Goal: Task Accomplishment & Management: Use online tool/utility

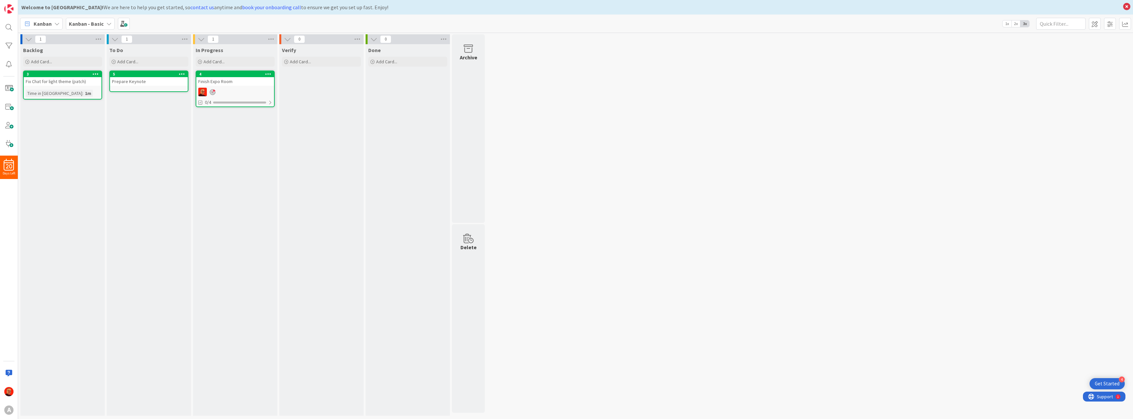
drag, startPoint x: 0, startPoint y: 0, endPoint x: 234, endPoint y: 80, distance: 247.3
click at [234, 80] on div "Finish Expo Room" at bounding box center [235, 81] width 78 height 9
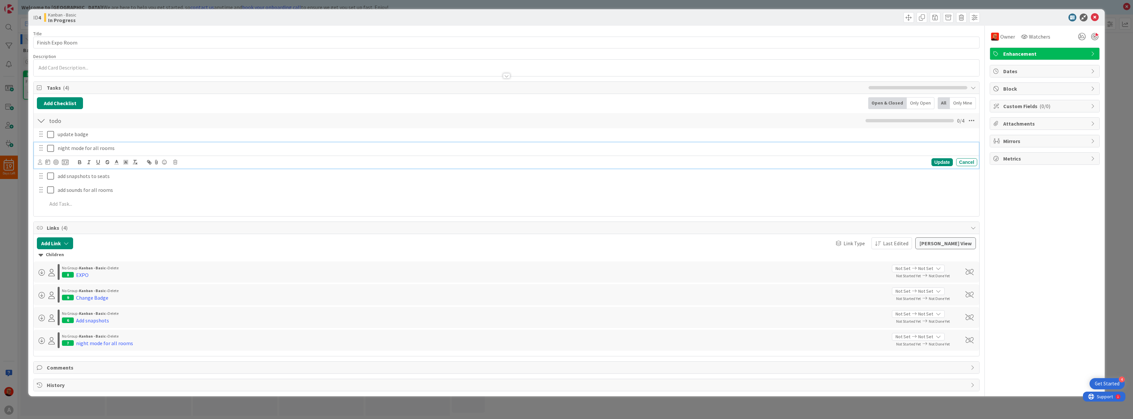
click at [49, 148] on icon at bounding box center [50, 148] width 7 height 8
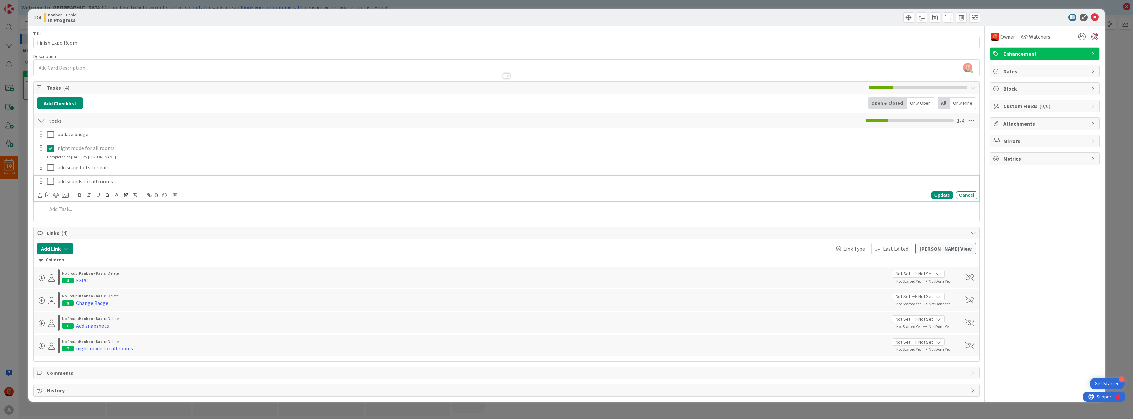
click at [50, 182] on icon at bounding box center [50, 181] width 7 height 8
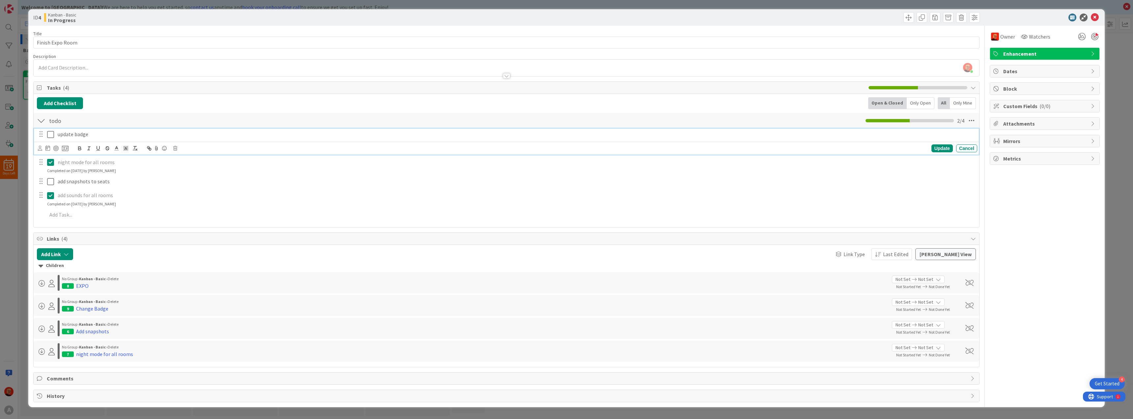
click at [51, 134] on icon at bounding box center [50, 134] width 7 height 8
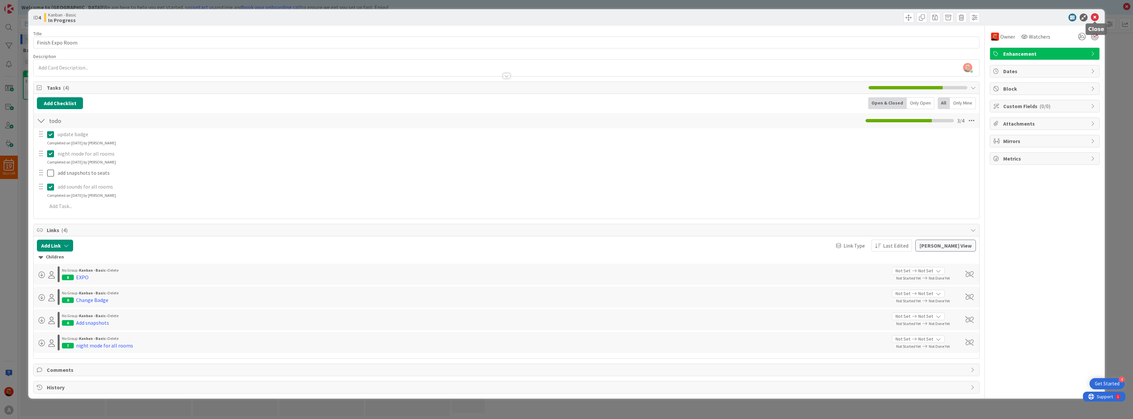
click at [1098, 19] on icon at bounding box center [1095, 18] width 8 height 8
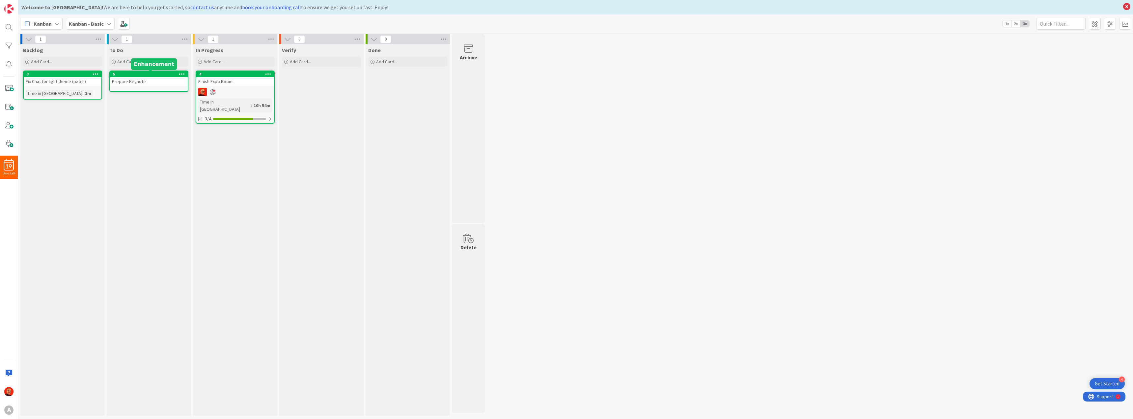
click at [147, 74] on div "5" at bounding box center [150, 74] width 75 height 5
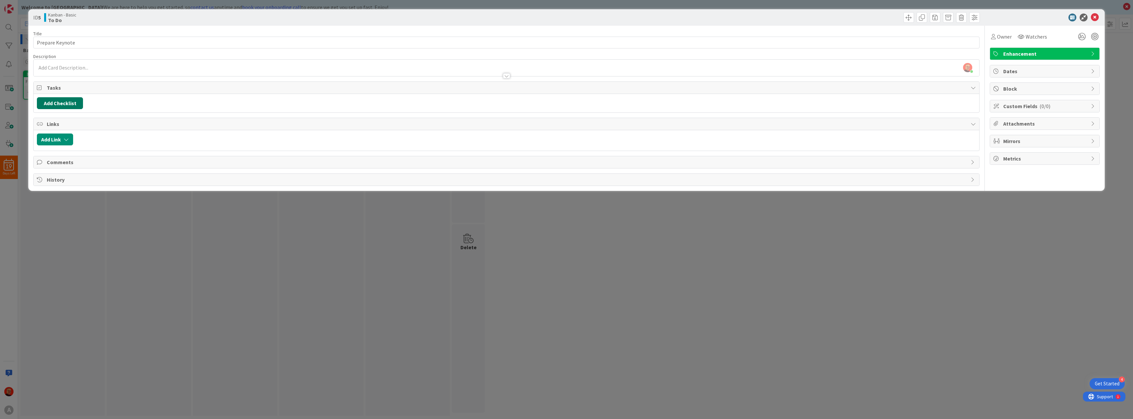
click at [64, 101] on button "Add Checklist" at bounding box center [60, 103] width 46 height 12
type input "todo"
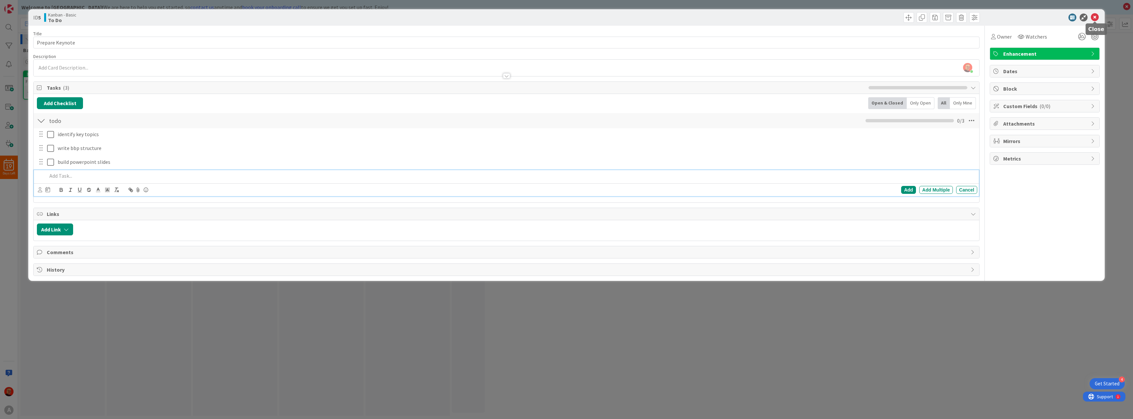
click at [1095, 18] on icon at bounding box center [1095, 18] width 8 height 8
